Goal: Information Seeking & Learning: Learn about a topic

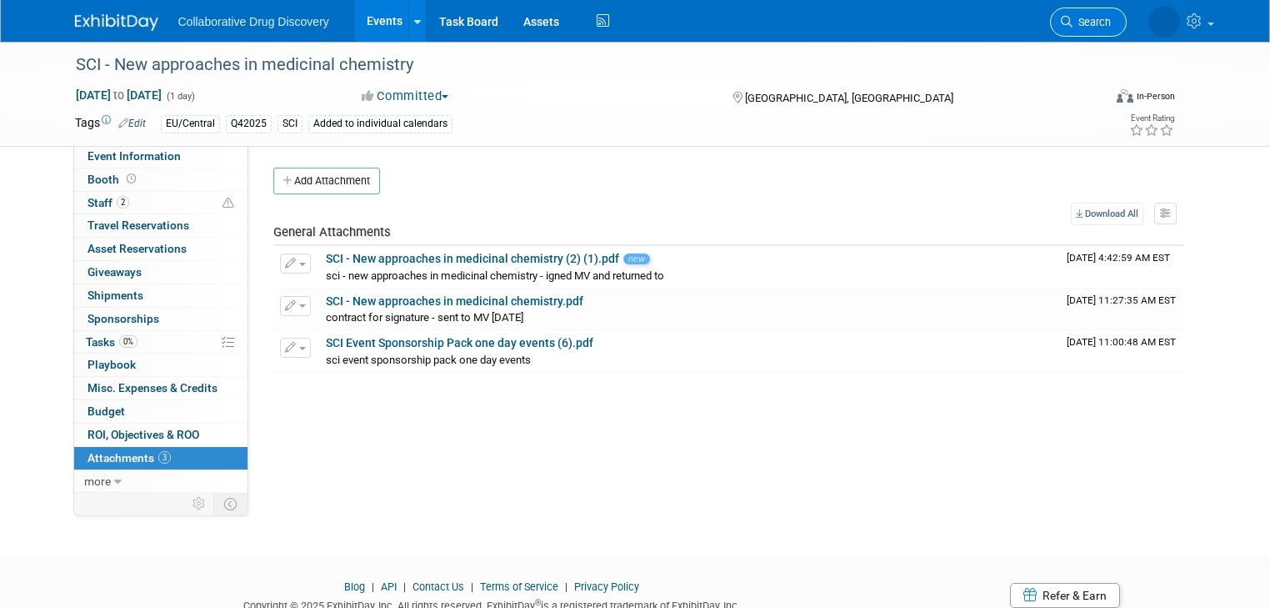
click at [1111, 16] on span "Search" at bounding box center [1092, 22] width 38 height 13
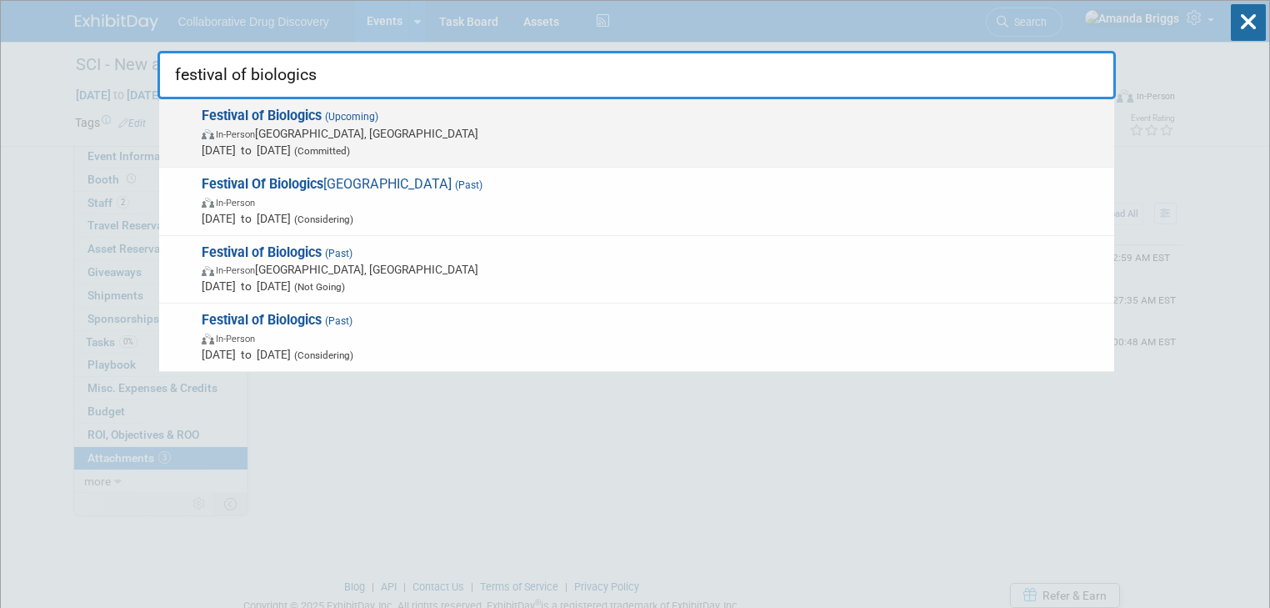
type input "festival of biologics"
click at [232, 117] on strong "Festival of Biologics" at bounding box center [262, 116] width 120 height 16
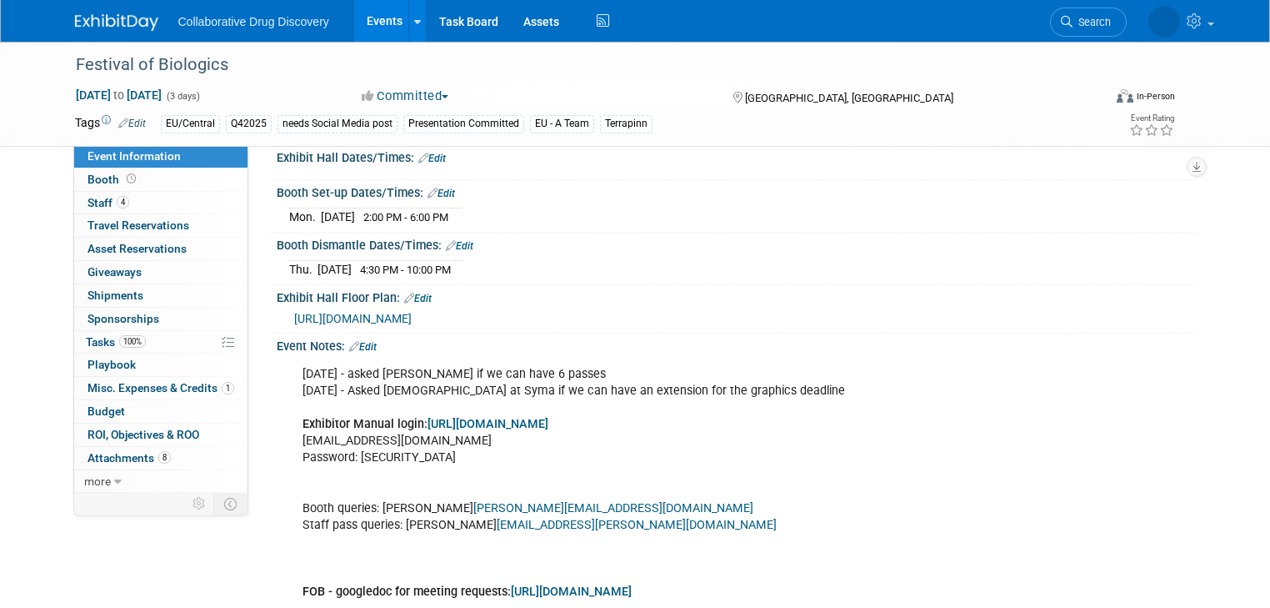
scroll to position [667, 0]
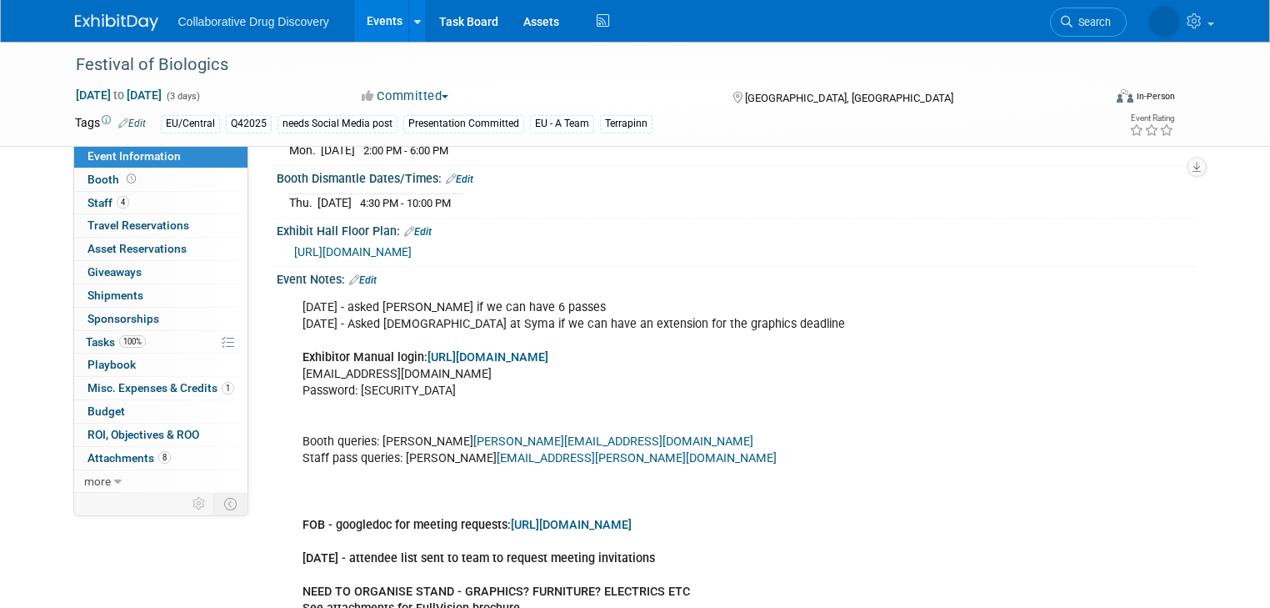
click at [508, 356] on link "[URL][DOMAIN_NAME]" at bounding box center [488, 357] width 121 height 14
click at [1047, 23] on span "Search" at bounding box center [1027, 22] width 38 height 13
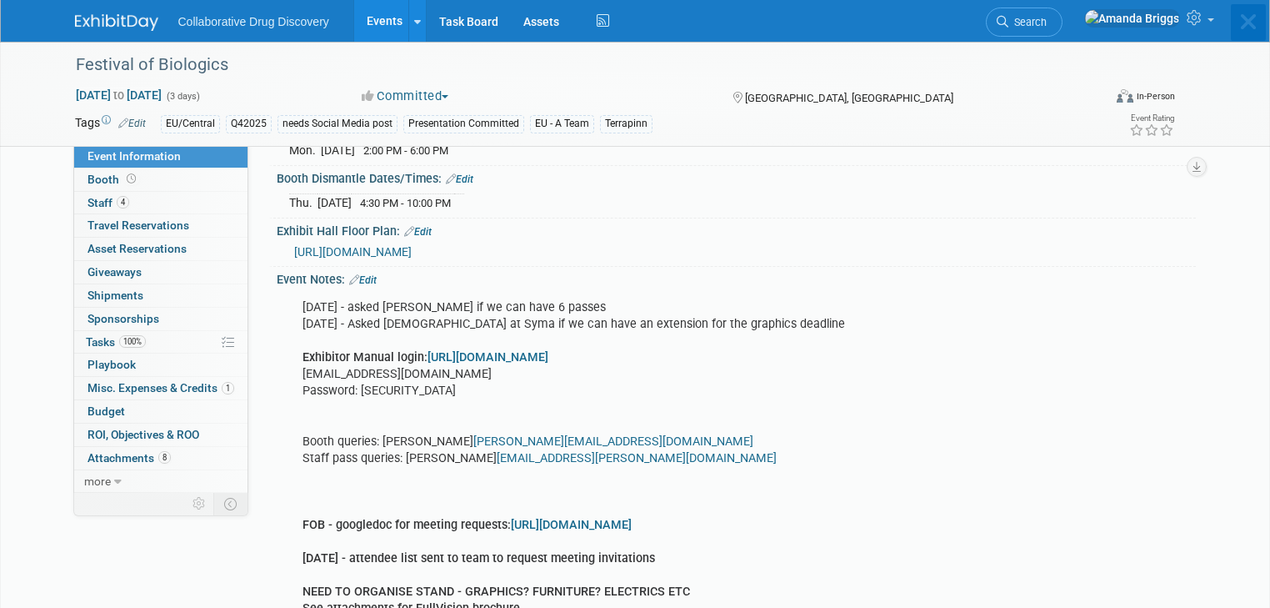
scroll to position [0, 0]
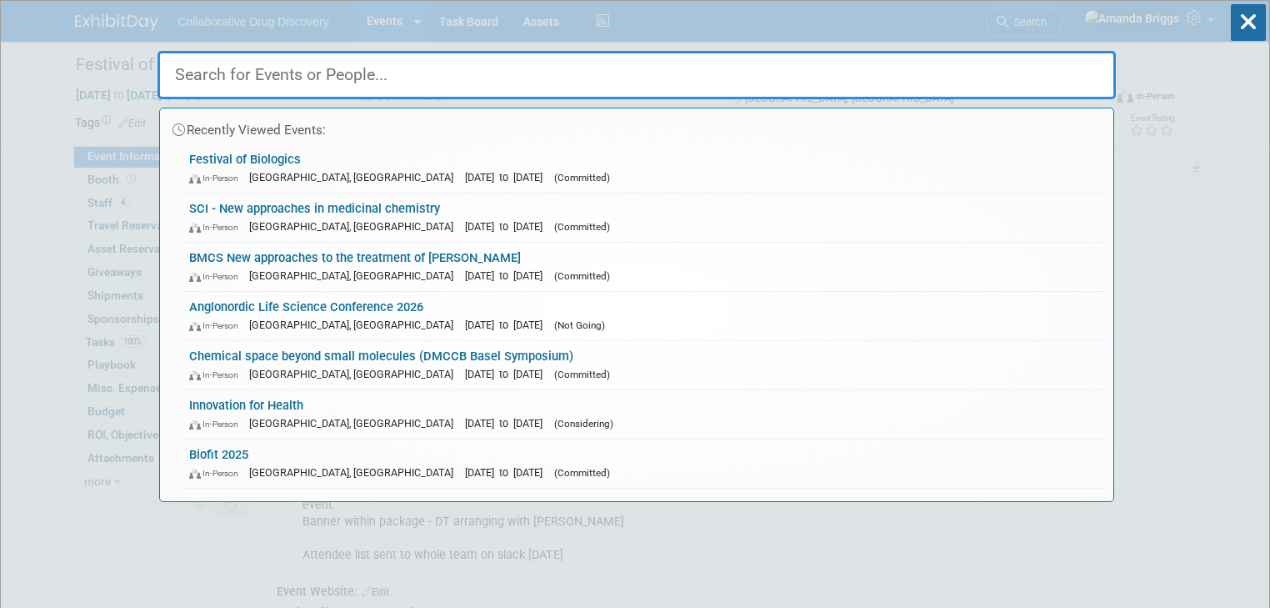
click at [554, 68] on input "text" at bounding box center [637, 75] width 958 height 48
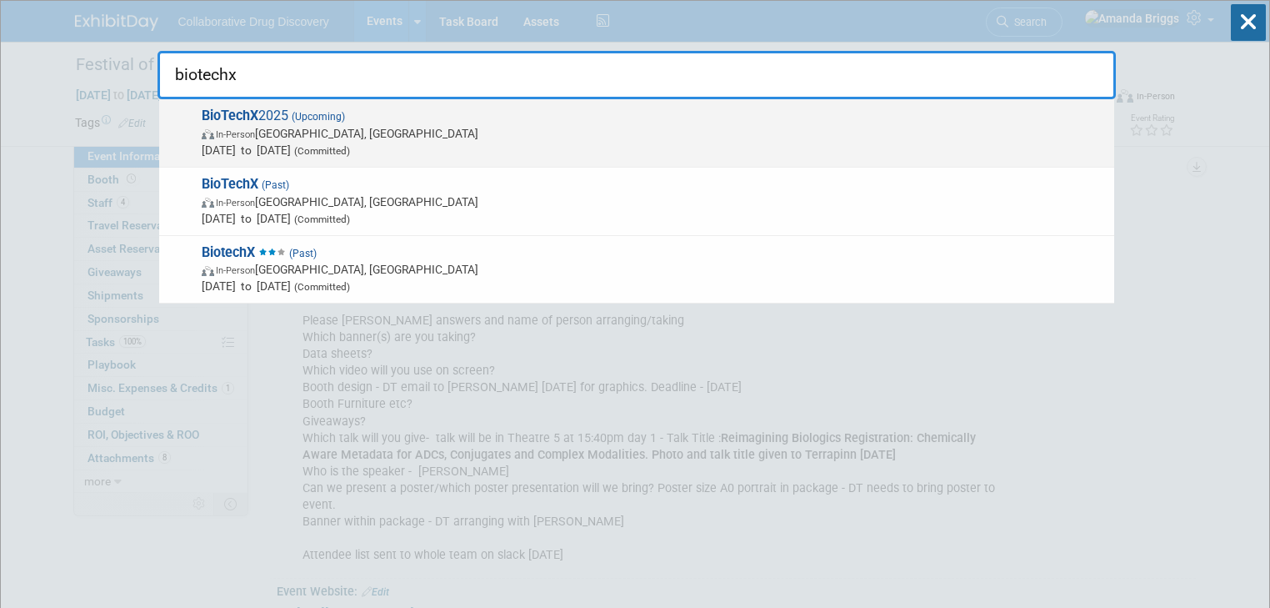
type input "biotechx"
click at [248, 112] on strong "BioTechX" at bounding box center [230, 116] width 57 height 16
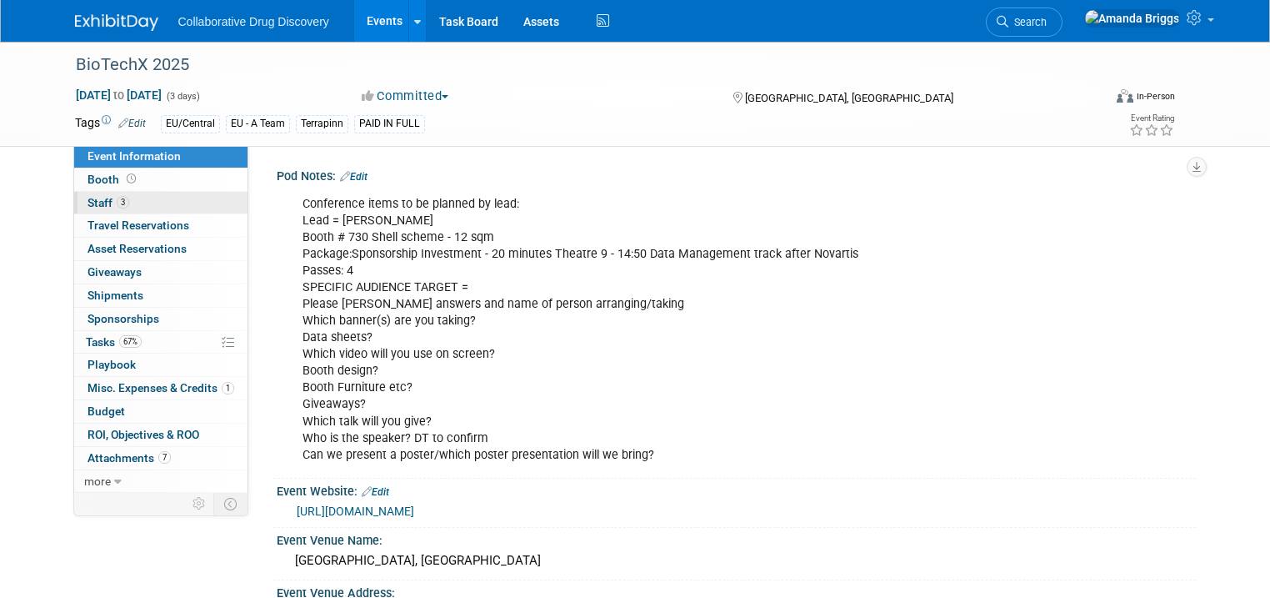
click at [93, 202] on span "Staff 3" at bounding box center [109, 202] width 42 height 13
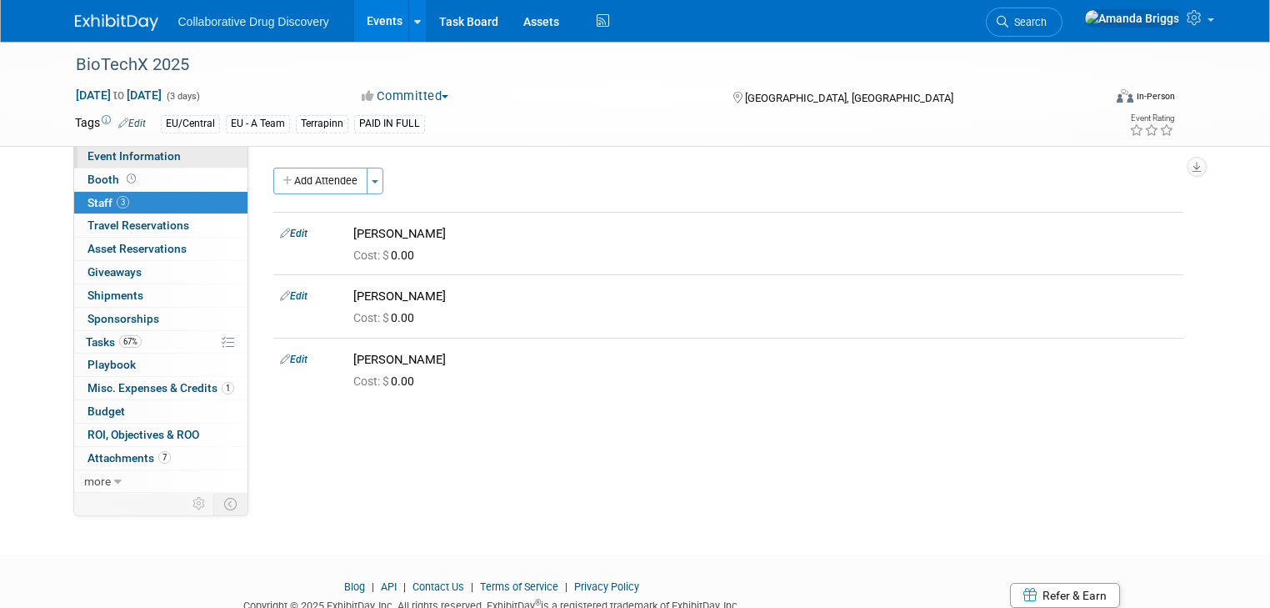
click at [128, 161] on span "Event Information" at bounding box center [134, 155] width 93 height 13
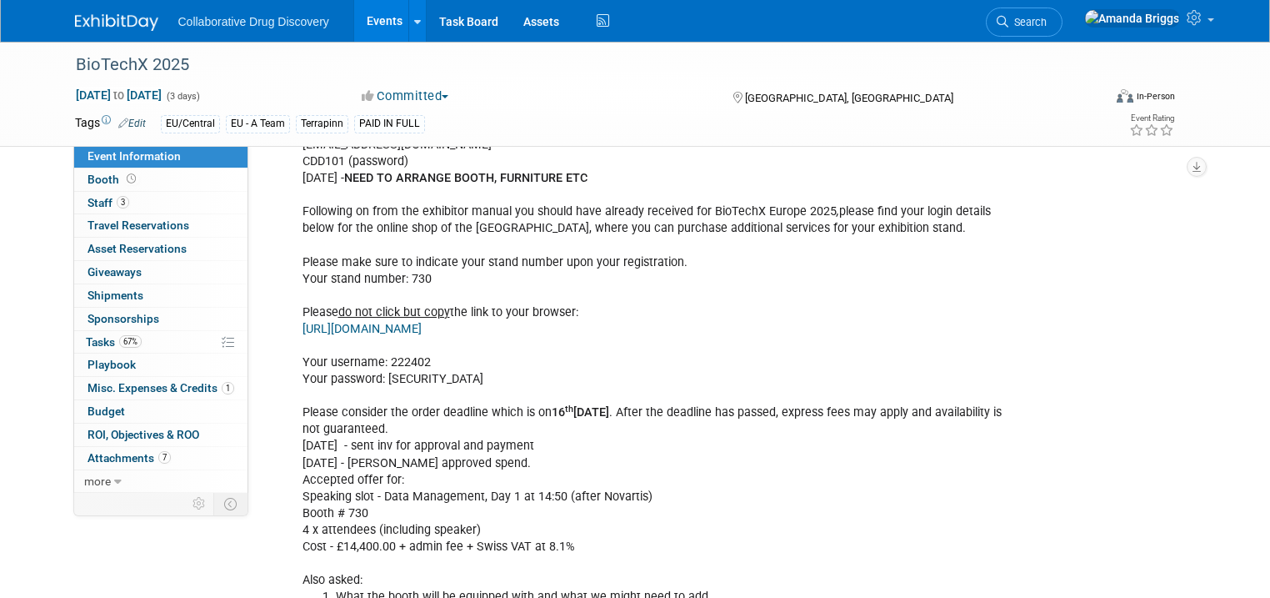
scroll to position [1067, 0]
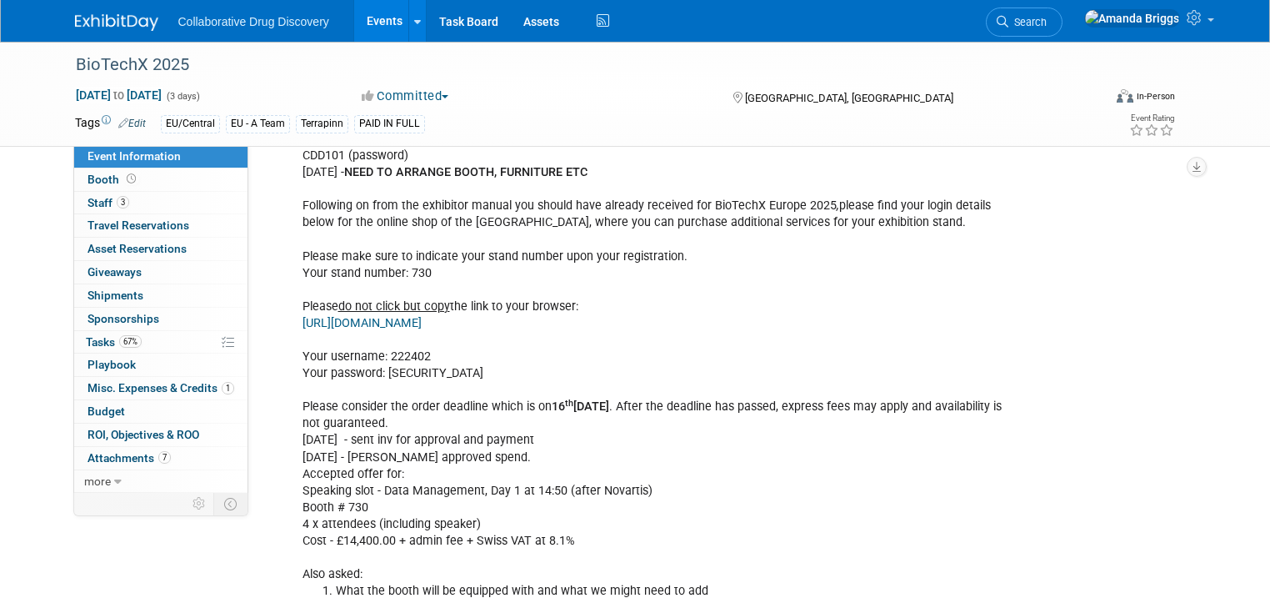
drag, startPoint x: 609, startPoint y: 319, endPoint x: 286, endPoint y: 327, distance: 323.5
click at [291, 327] on div "[DATE] - Sent details to DT & [PERSON_NAME] Invite Your Guests! You're able to …" at bounding box center [654, 264] width 727 height 1021
copy link "[URL][DOMAIN_NAME]"
drag, startPoint x: 426, startPoint y: 353, endPoint x: 373, endPoint y: 350, distance: 52.6
click at [373, 350] on div "[DATE] - Sent details to DT & [PERSON_NAME] Invite Your Guests! You're able to …" at bounding box center [654, 264] width 727 height 1021
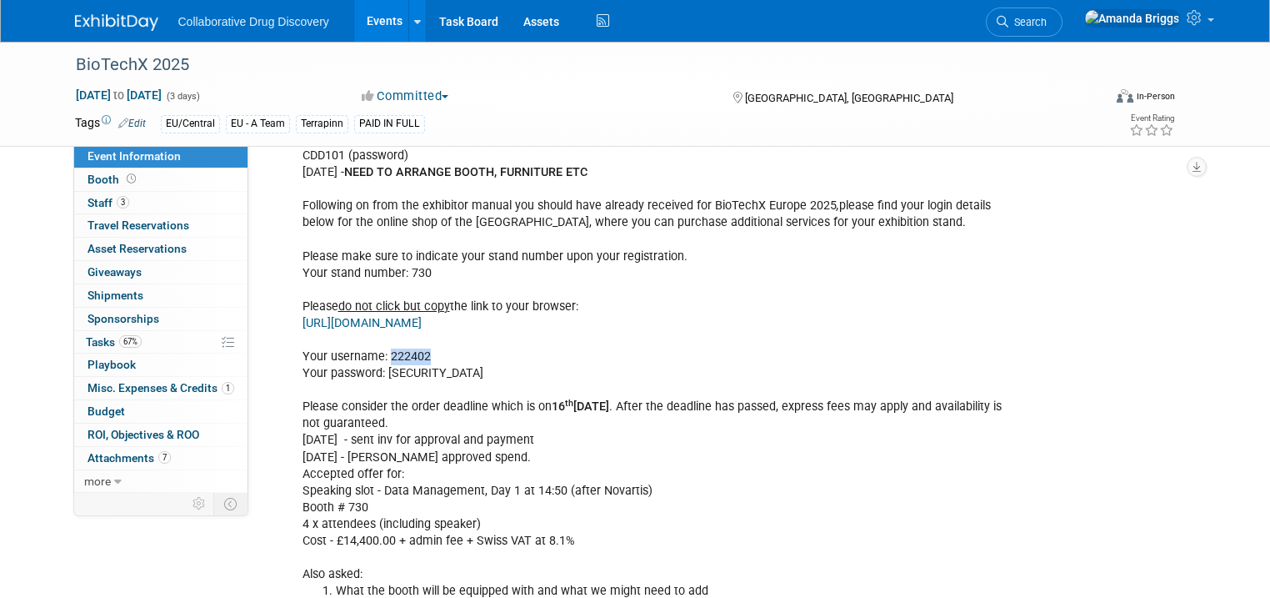
copy div "222402"
drag, startPoint x: 410, startPoint y: 368, endPoint x: 374, endPoint y: 370, distance: 35.9
click at [374, 370] on div "[DATE] - Sent details to DT & [PERSON_NAME] Invite Your Guests! You're able to …" at bounding box center [654, 264] width 727 height 1021
copy div "dqhp32"
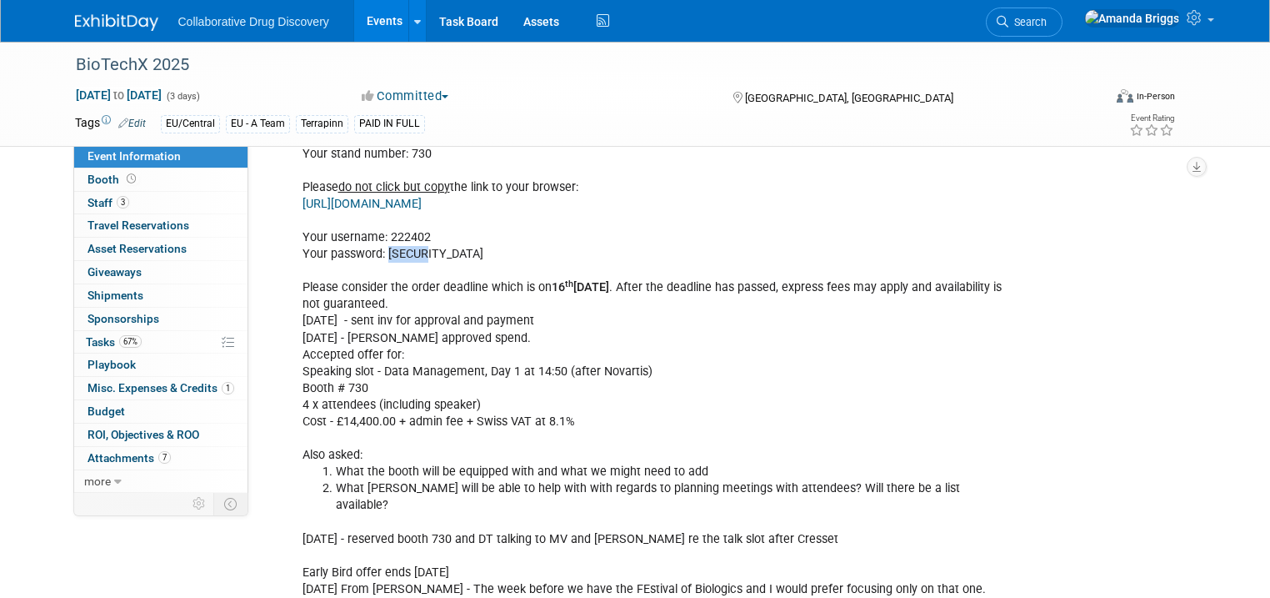
scroll to position [1267, 0]
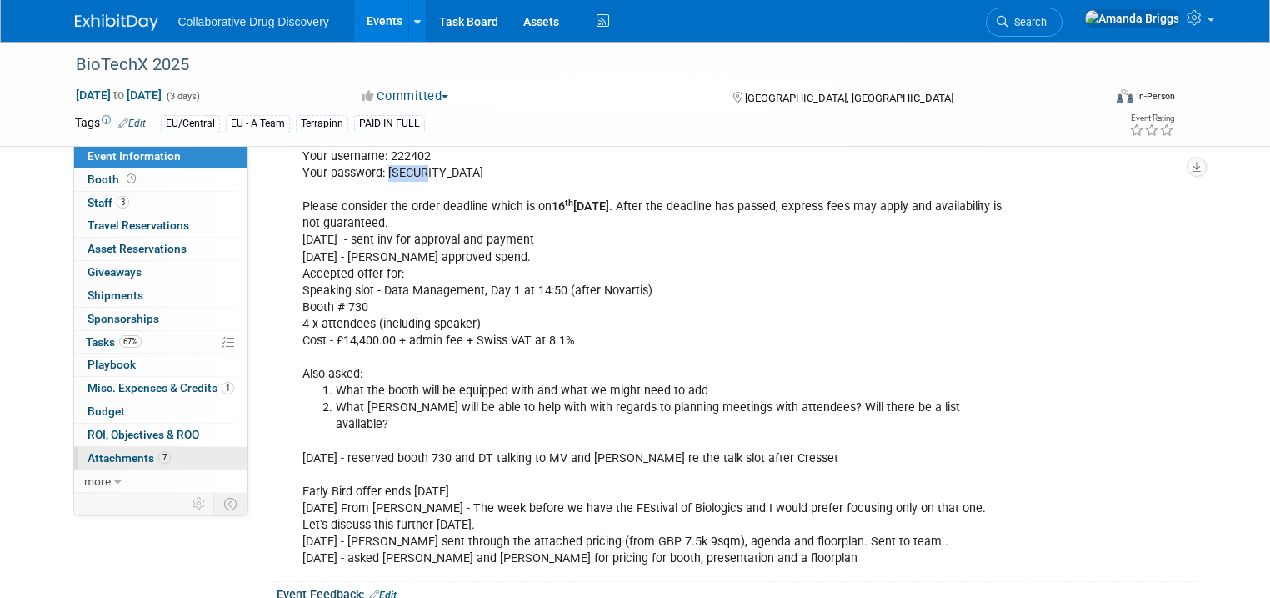
click at [132, 457] on span "Attachments 7" at bounding box center [129, 457] width 83 height 13
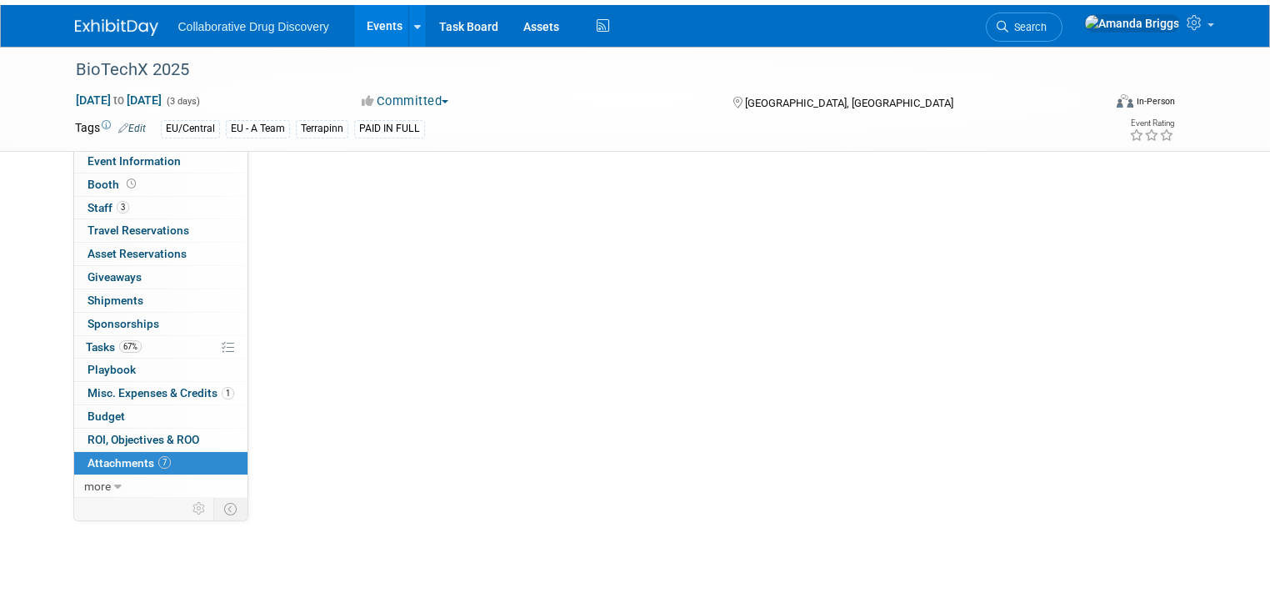
scroll to position [0, 0]
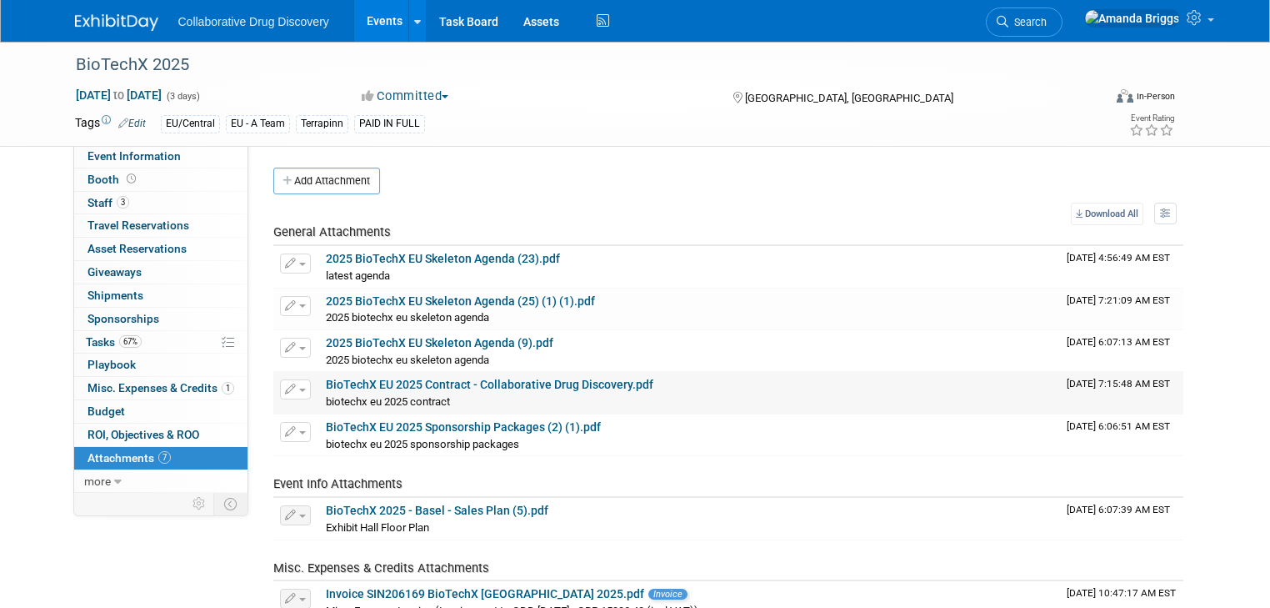
click at [388, 383] on link "BioTechX EU 2025 Contract - Collaborative Drug Discovery.pdf" at bounding box center [490, 384] width 328 height 13
click at [1047, 22] on span "Search" at bounding box center [1027, 22] width 38 height 13
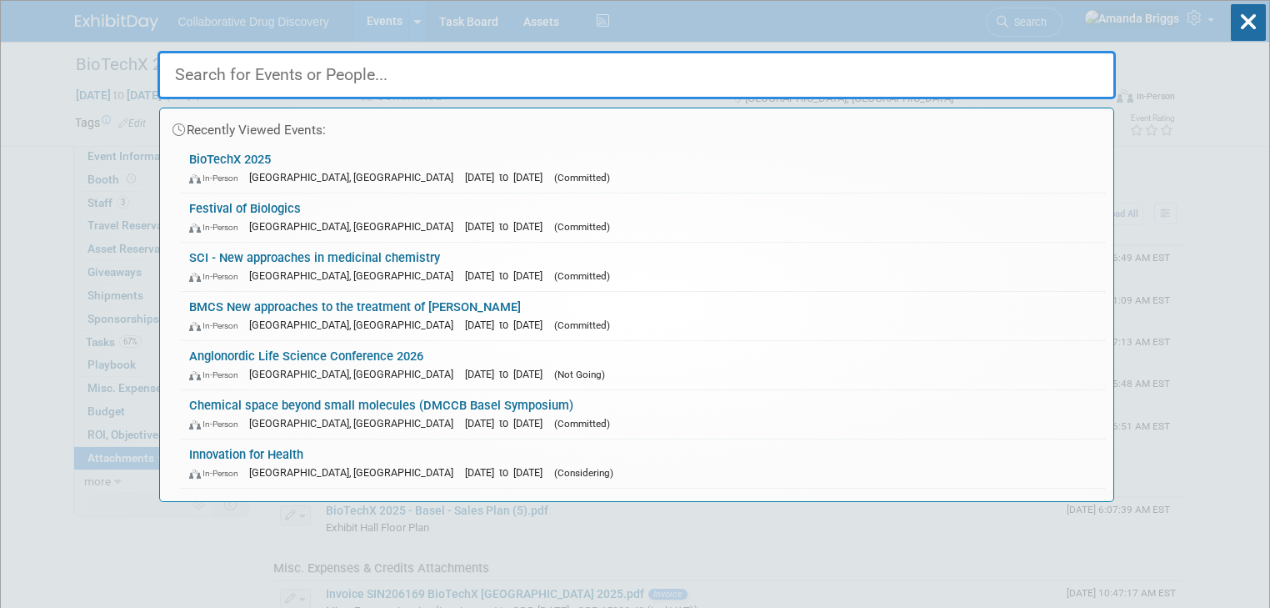
click at [473, 67] on input "text" at bounding box center [637, 75] width 958 height 48
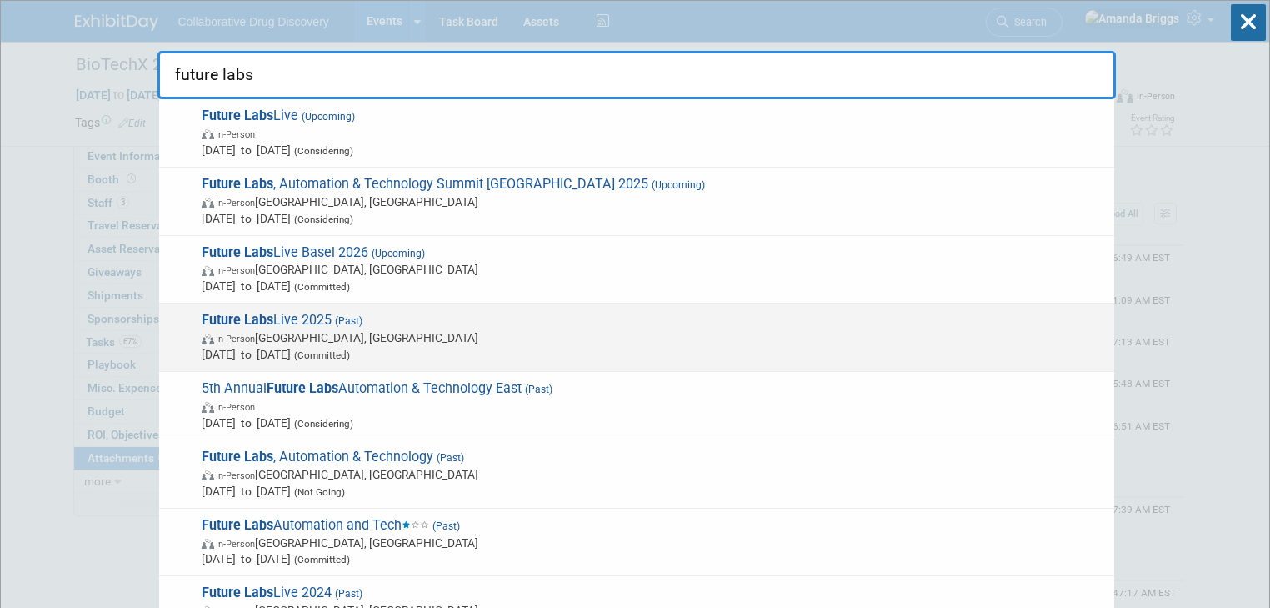
type input "future labs"
click at [310, 322] on span "Future Labs Live 2025 (Past) In-Person Basel, Switzerland May 27, 2025 to May 2…" at bounding box center [651, 337] width 909 height 51
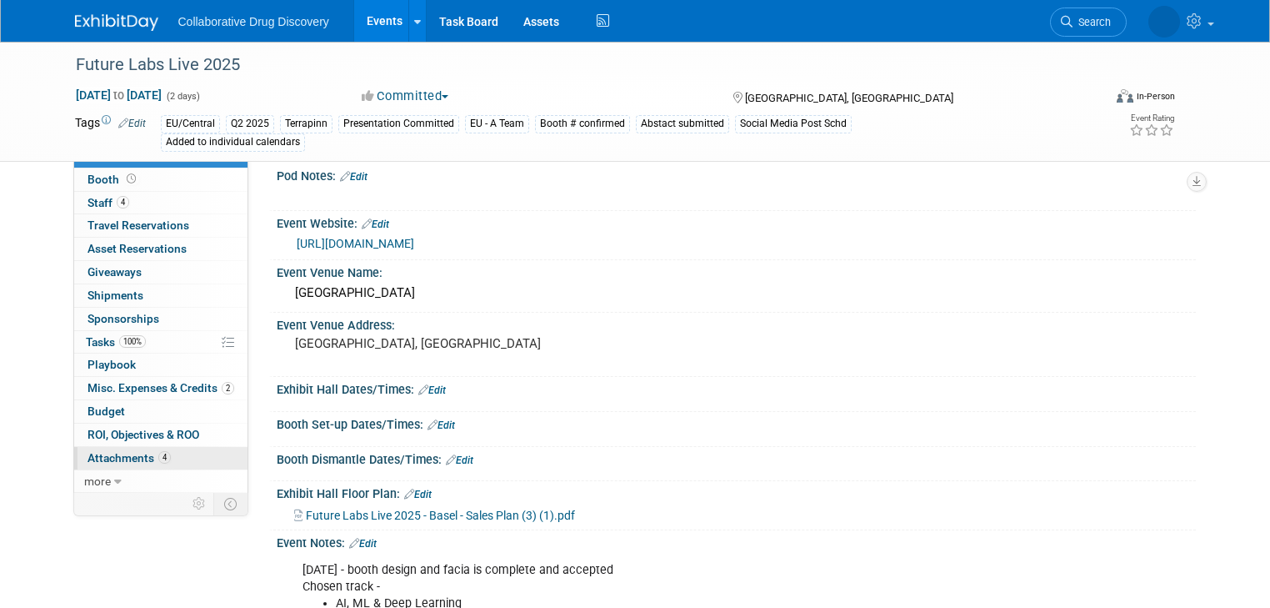
click at [99, 460] on span "Attachments 4" at bounding box center [129, 457] width 83 height 13
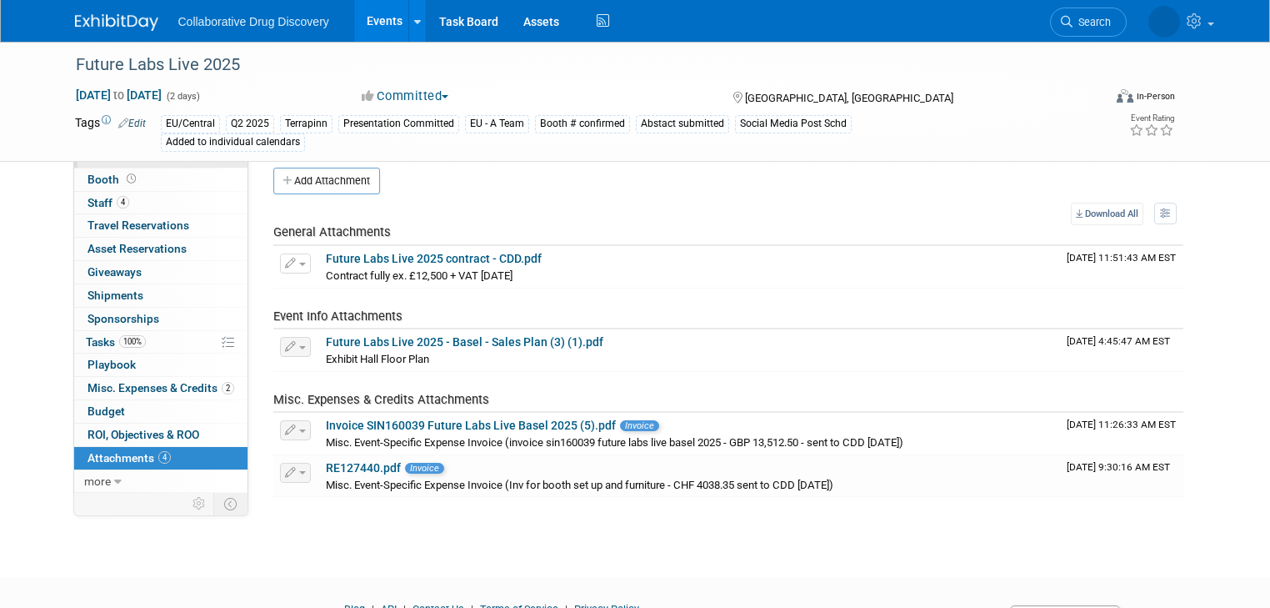
drag, startPoint x: 103, startPoint y: 162, endPoint x: 112, endPoint y: 166, distance: 10.1
click at [103, 162] on span "Event Information" at bounding box center [134, 155] width 93 height 13
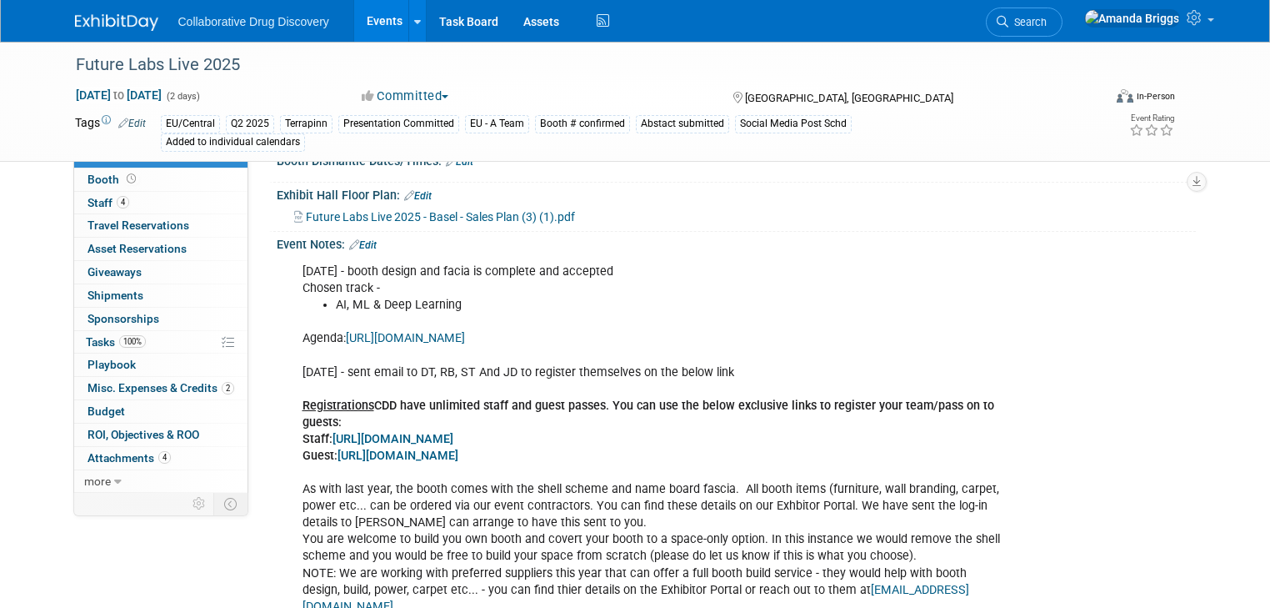
scroll to position [267, 0]
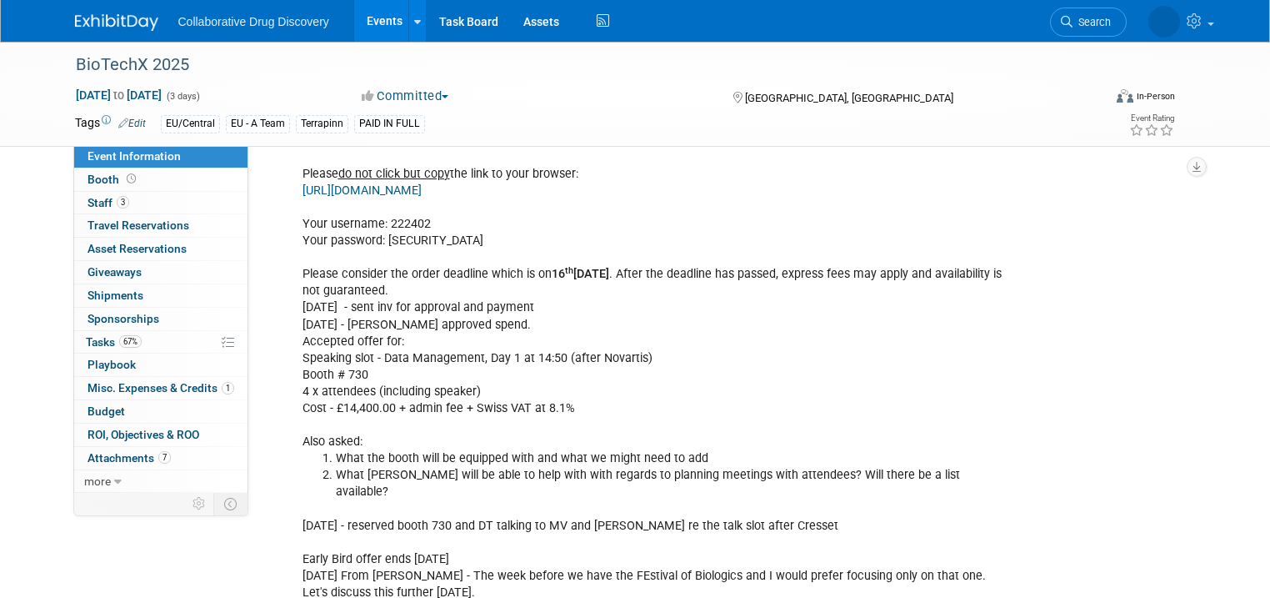
scroll to position [1200, 0]
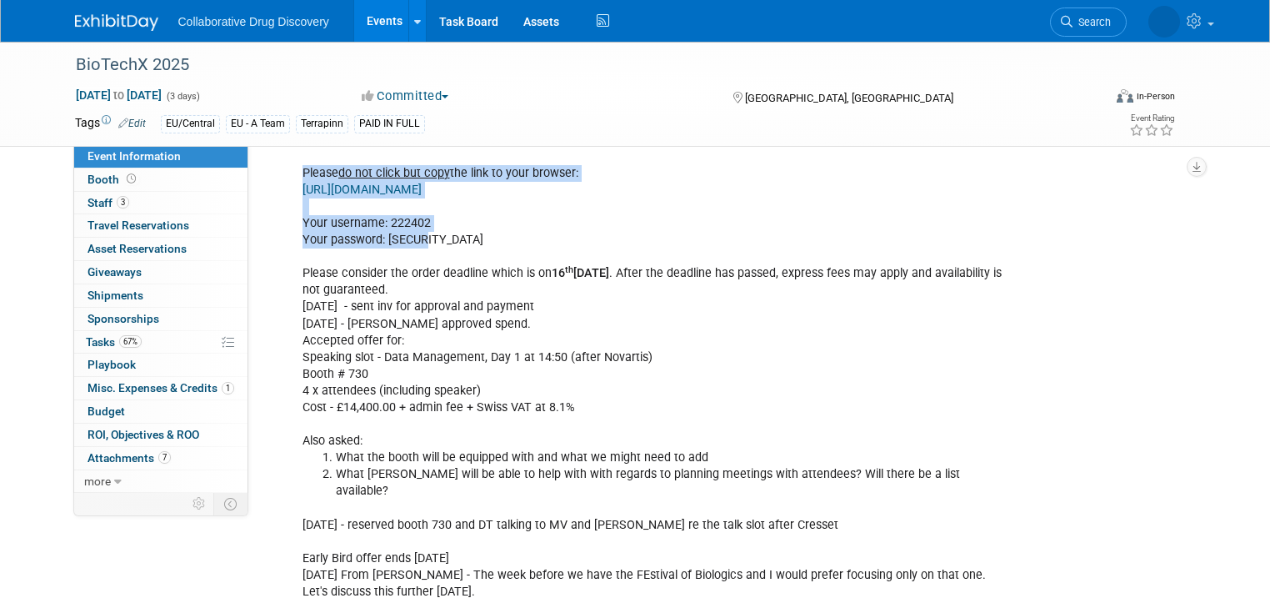
drag, startPoint x: 405, startPoint y: 241, endPoint x: 283, endPoint y: 177, distance: 137.6
click at [291, 177] on div "[DATE] - Sent details to DT & [PERSON_NAME] Invite Your Guests! You're able to …" at bounding box center [654, 131] width 727 height 1021
copy div "Please do not click but copy the link to your browser: [URL][DOMAIN_NAME] Your …"
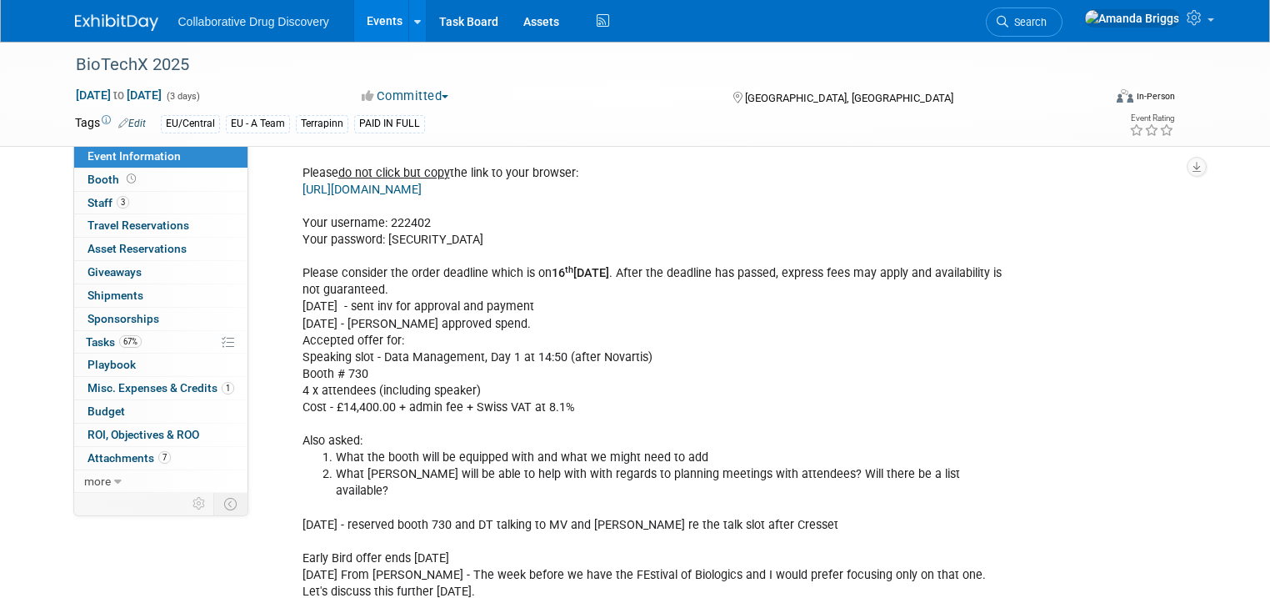
click at [480, 287] on div "[DATE] - Sent details to DT & [PERSON_NAME] Invite Your Guests! You're able to …" at bounding box center [654, 131] width 727 height 1021
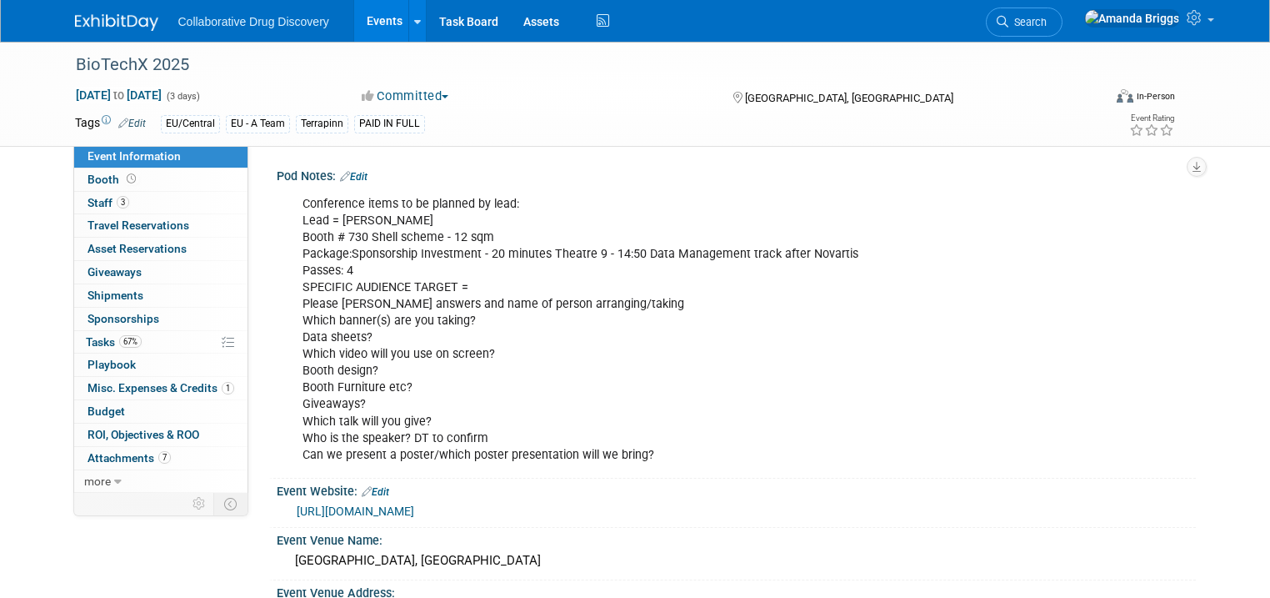
scroll to position [0, 0]
drag, startPoint x: 840, startPoint y: 252, endPoint x: 473, endPoint y: 253, distance: 366.7
click at [473, 253] on div "Conference items to be planned by lead: Lead = [PERSON_NAME] # 730 Shell scheme…" at bounding box center [654, 330] width 727 height 284
copy div "20 minutes Theatre 9 - 14:50 Data Management track after Novartis"
click at [347, 177] on link "Edit" at bounding box center [354, 177] width 28 height 12
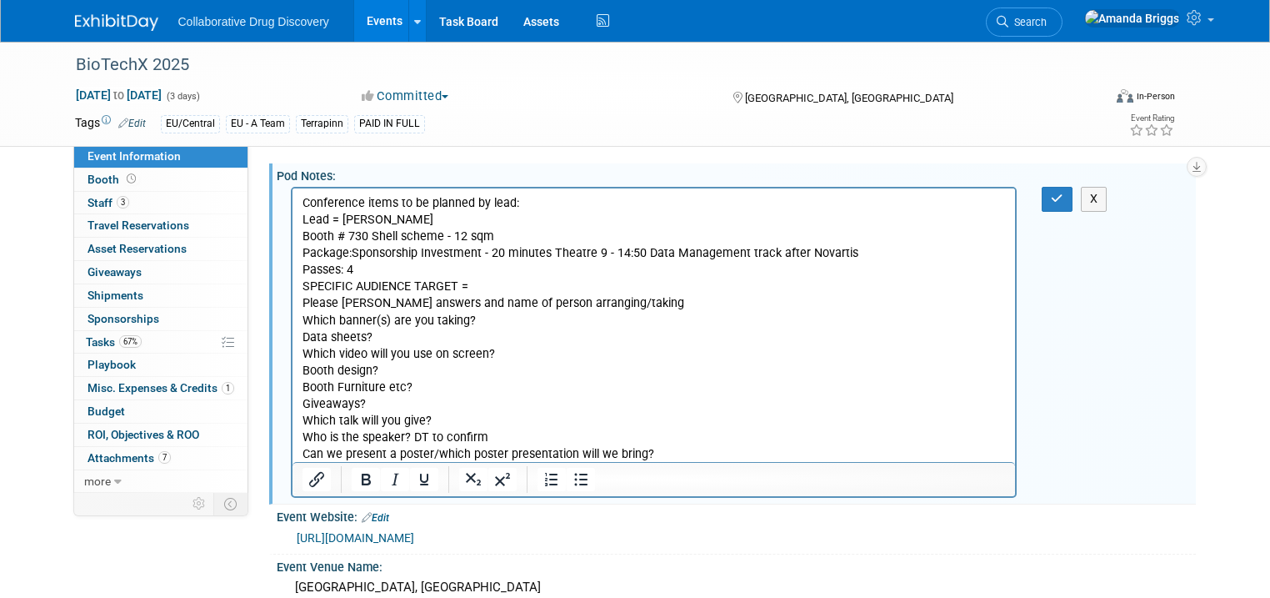
click at [359, 268] on p "Conference items to be planned by lead: Lead = [PERSON_NAME] # 730 Shell scheme…" at bounding box center [654, 329] width 704 height 268
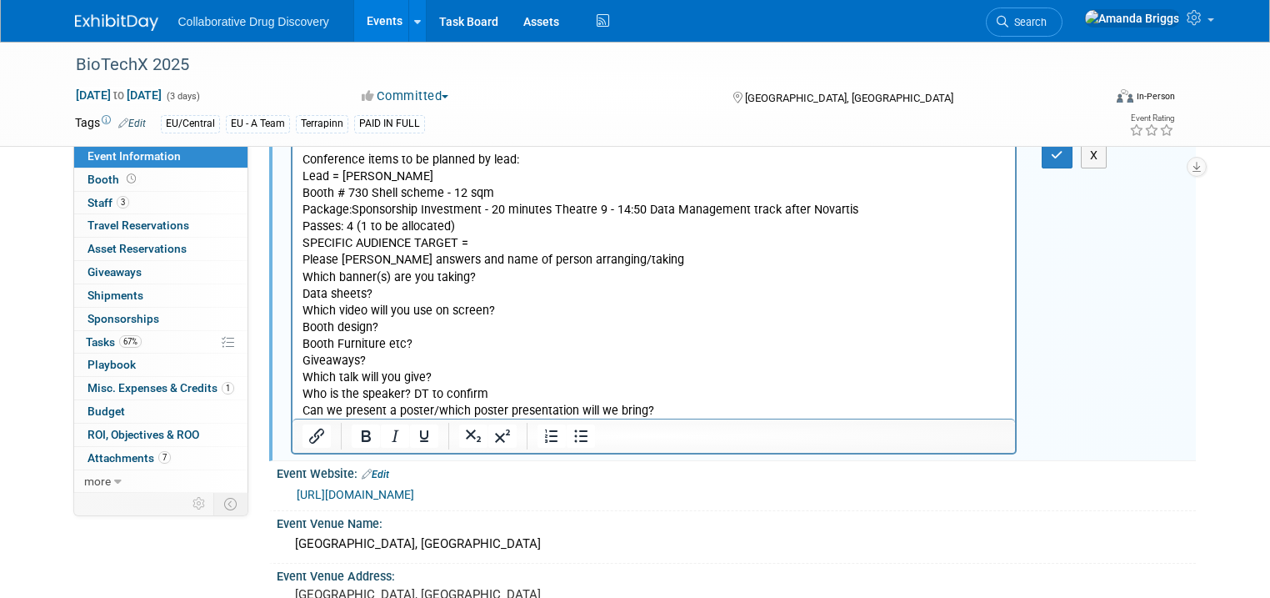
scroll to position [67, 0]
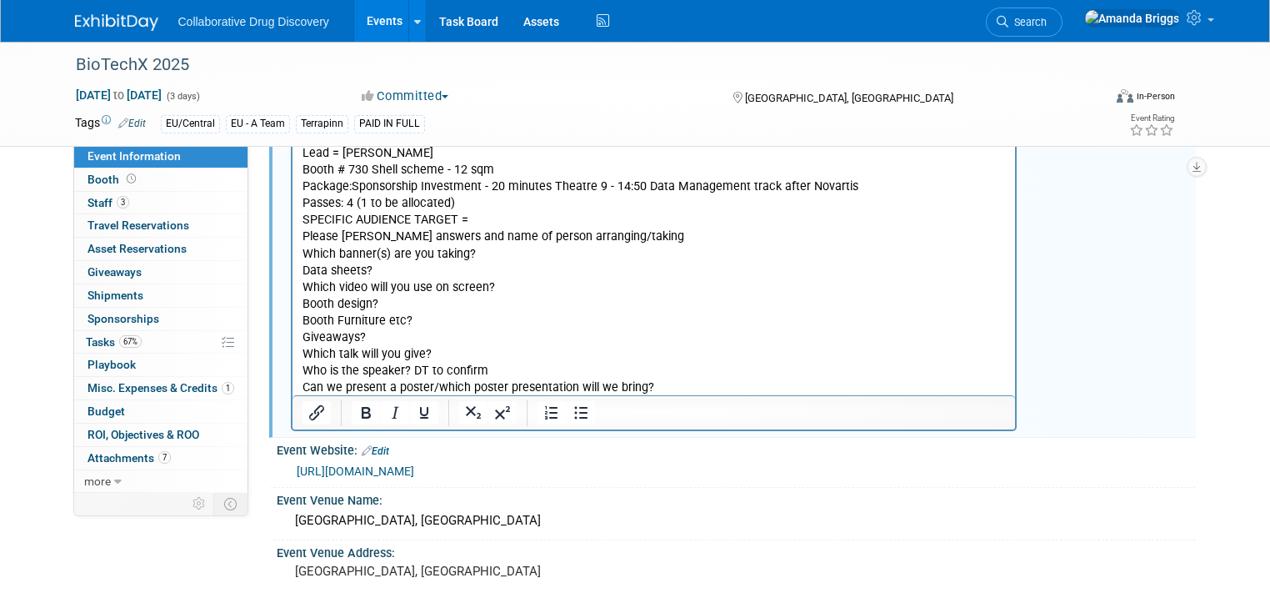
click at [408, 306] on p "Conference items to be planned by lead: Lead = [PERSON_NAME] # 730 Shell scheme…" at bounding box center [654, 262] width 704 height 268
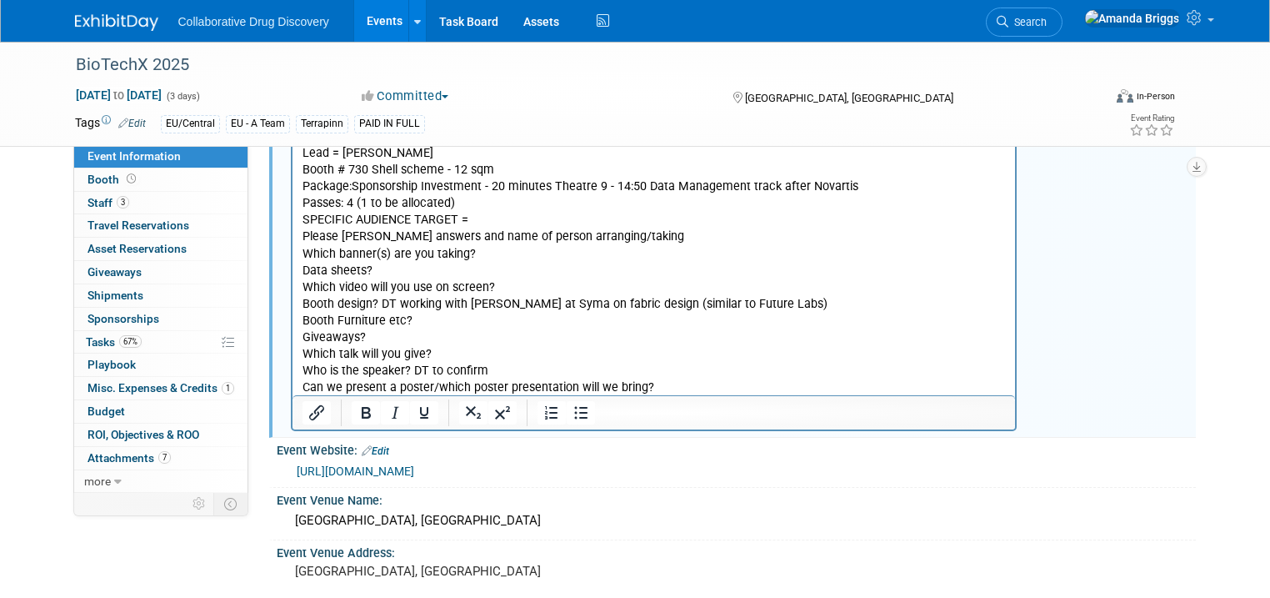
click at [455, 316] on p "Conference items to be planned by lead: Lead = [PERSON_NAME] # 730 Shell scheme…" at bounding box center [654, 262] width 704 height 268
click at [444, 354] on p "Conference items to be planned by lead: Lead = [PERSON_NAME] # 730 Shell scheme…" at bounding box center [654, 262] width 704 height 268
click at [506, 363] on p "Conference items to be planned by lead: Lead = [PERSON_NAME] # 730 Shell scheme…" at bounding box center [654, 262] width 704 height 268
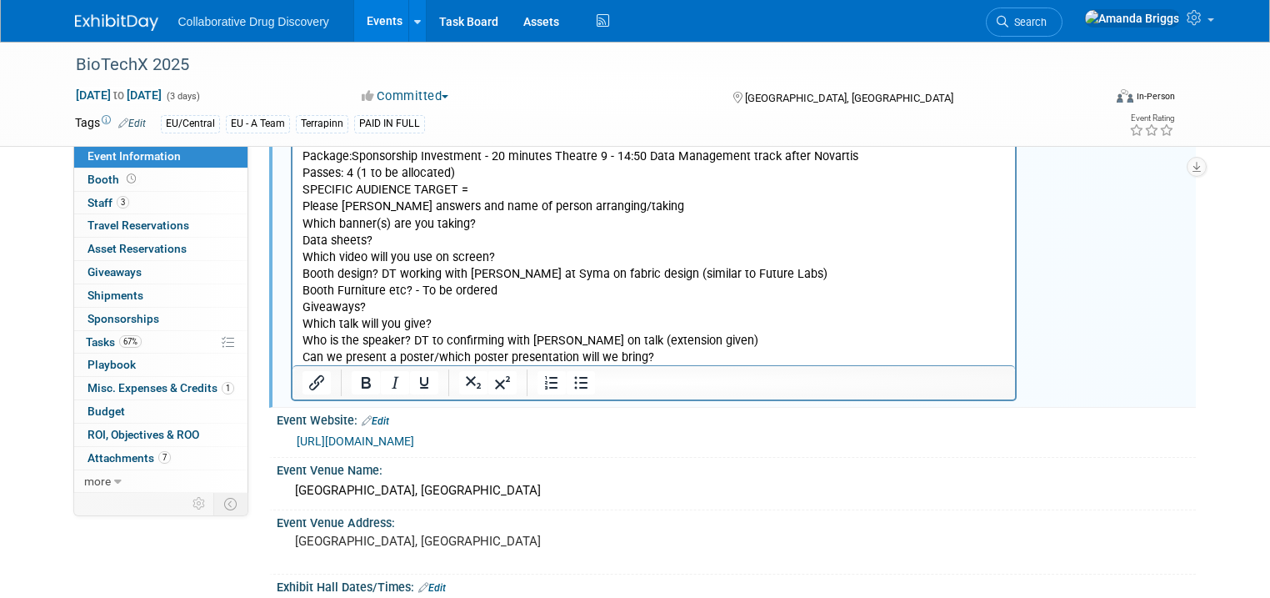
scroll to position [0, 0]
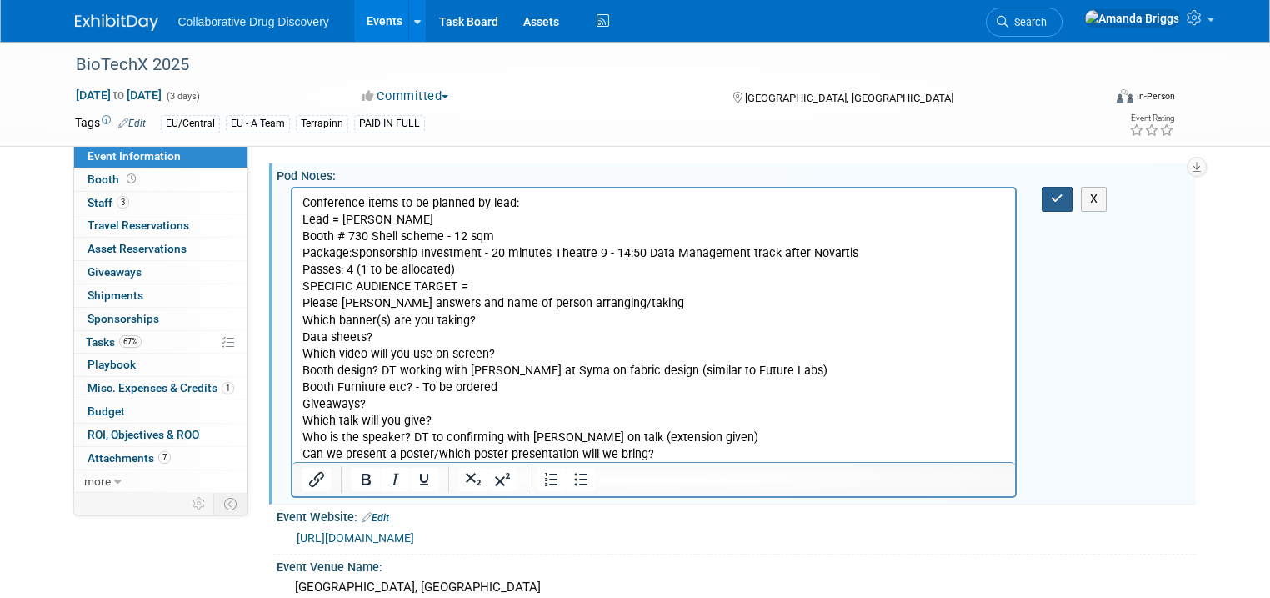
click at [1063, 203] on icon "button" at bounding box center [1057, 199] width 13 height 12
